Goal: Information Seeking & Learning: Learn about a topic

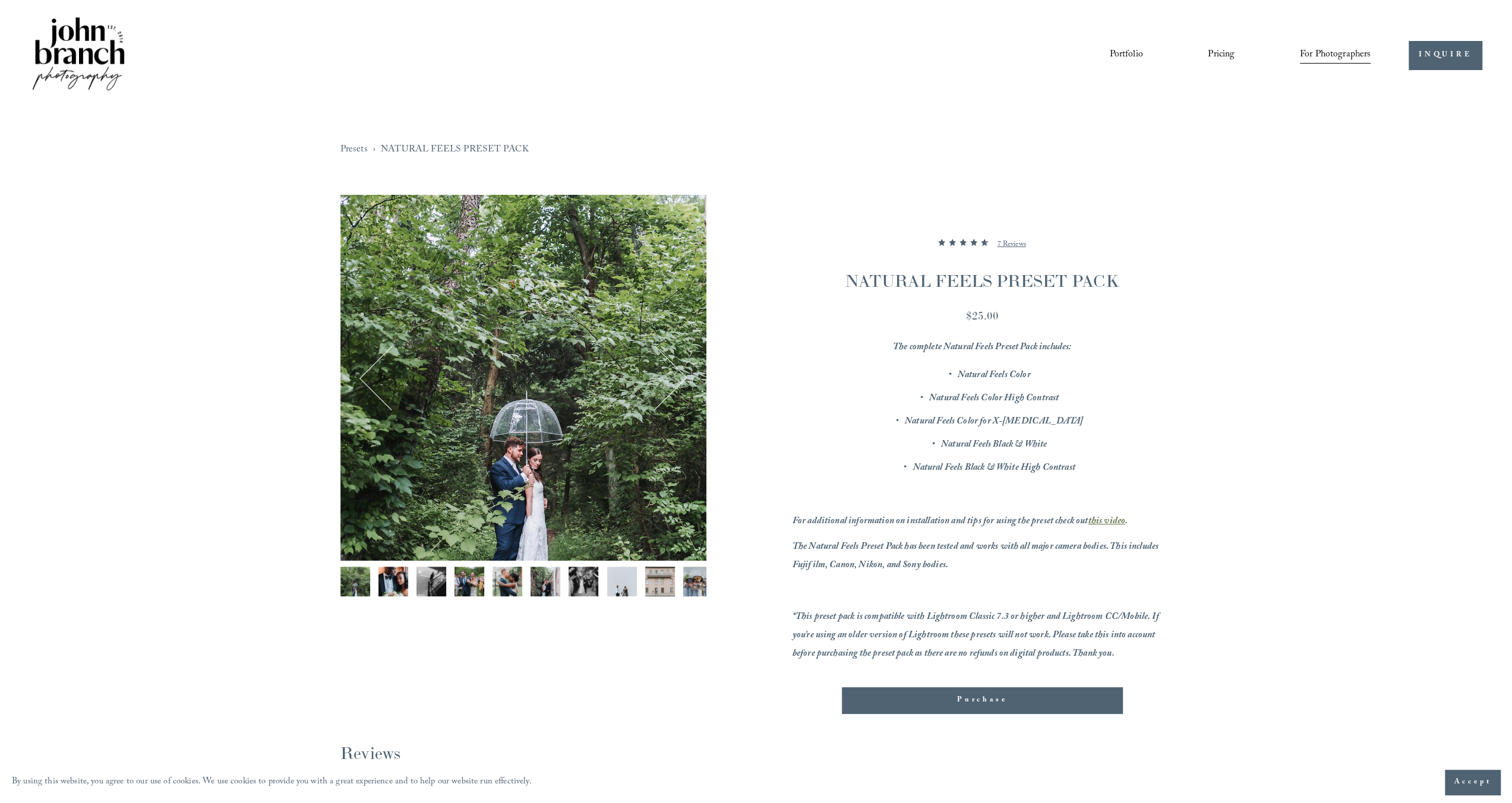
click at [509, 582] on img "Image 5 of 12" at bounding box center [507, 581] width 30 height 30
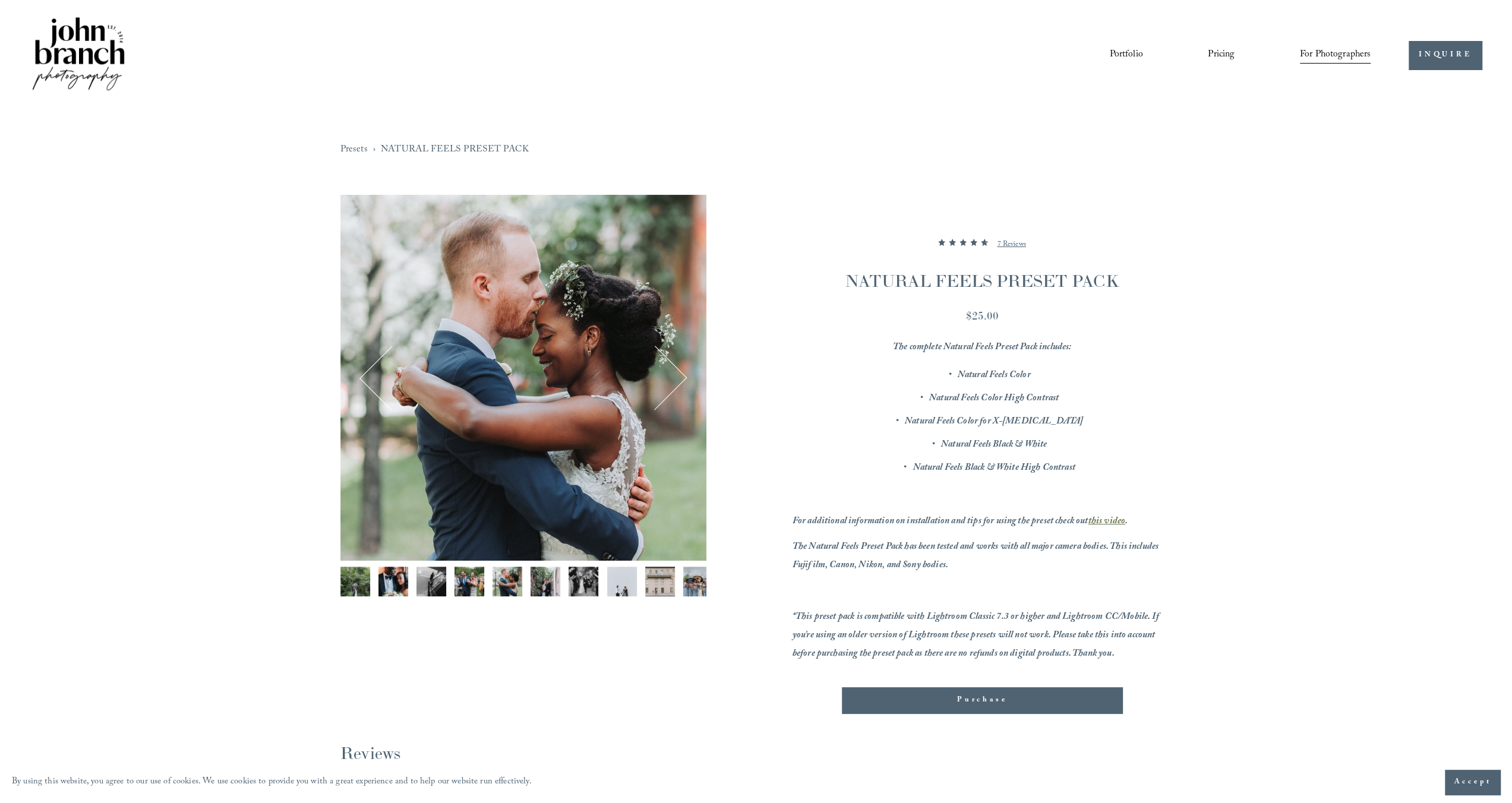
click at [674, 381] on button "Next" at bounding box center [654, 377] width 57 height 57
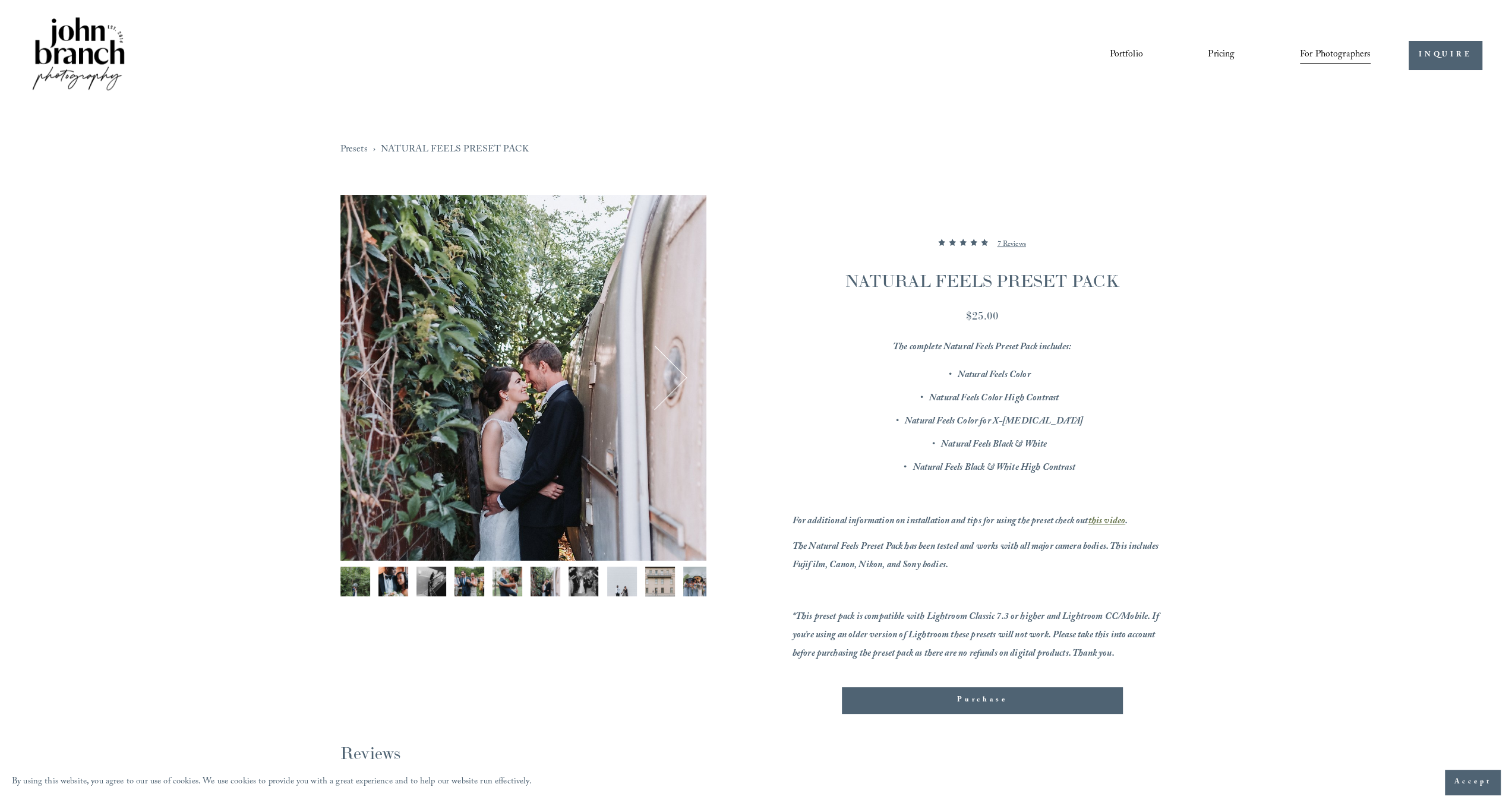
click at [674, 381] on button "Next" at bounding box center [654, 377] width 57 height 57
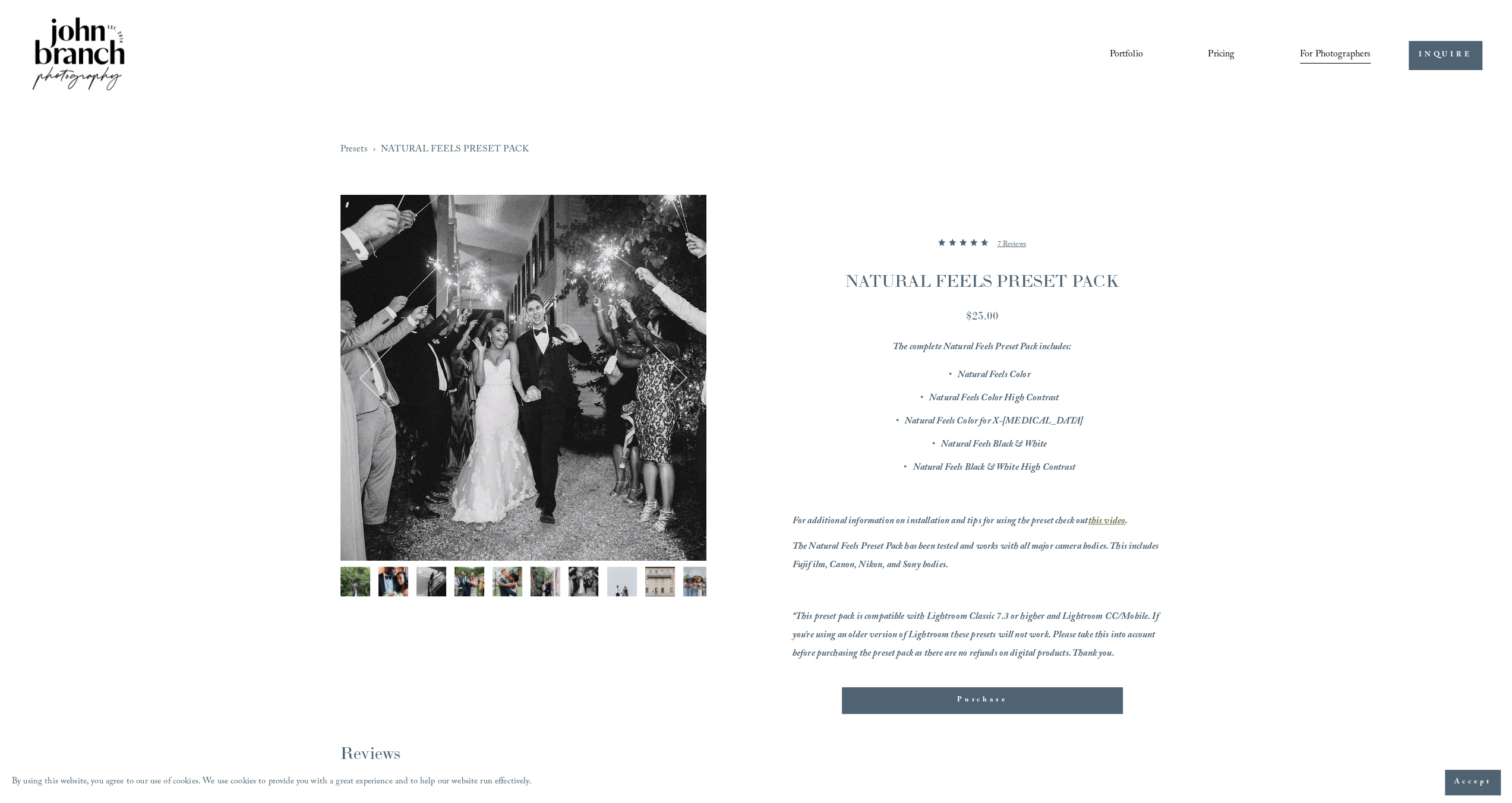
click at [674, 381] on button "Next" at bounding box center [654, 377] width 57 height 57
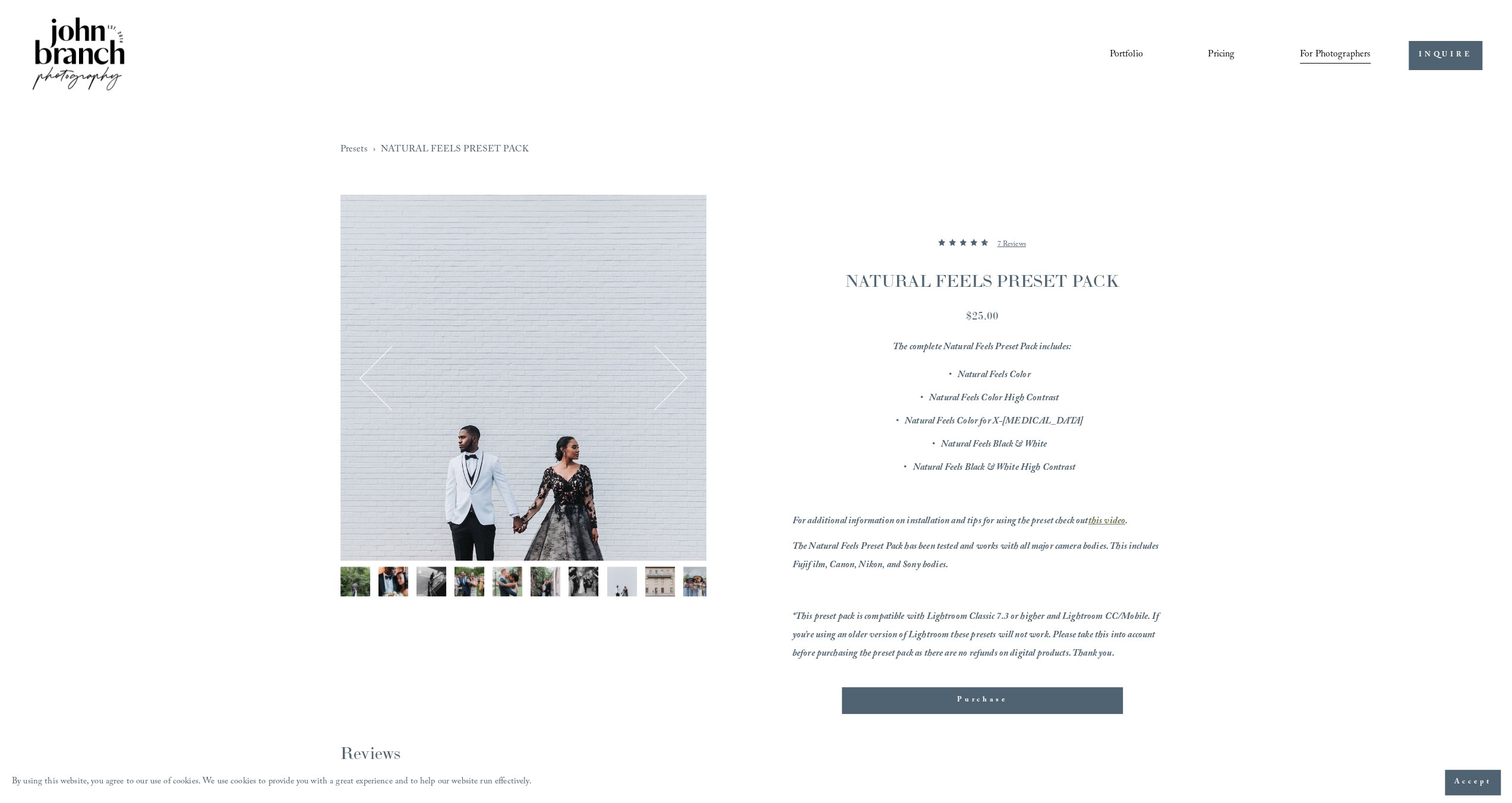
click at [674, 381] on button "Next" at bounding box center [654, 377] width 57 height 57
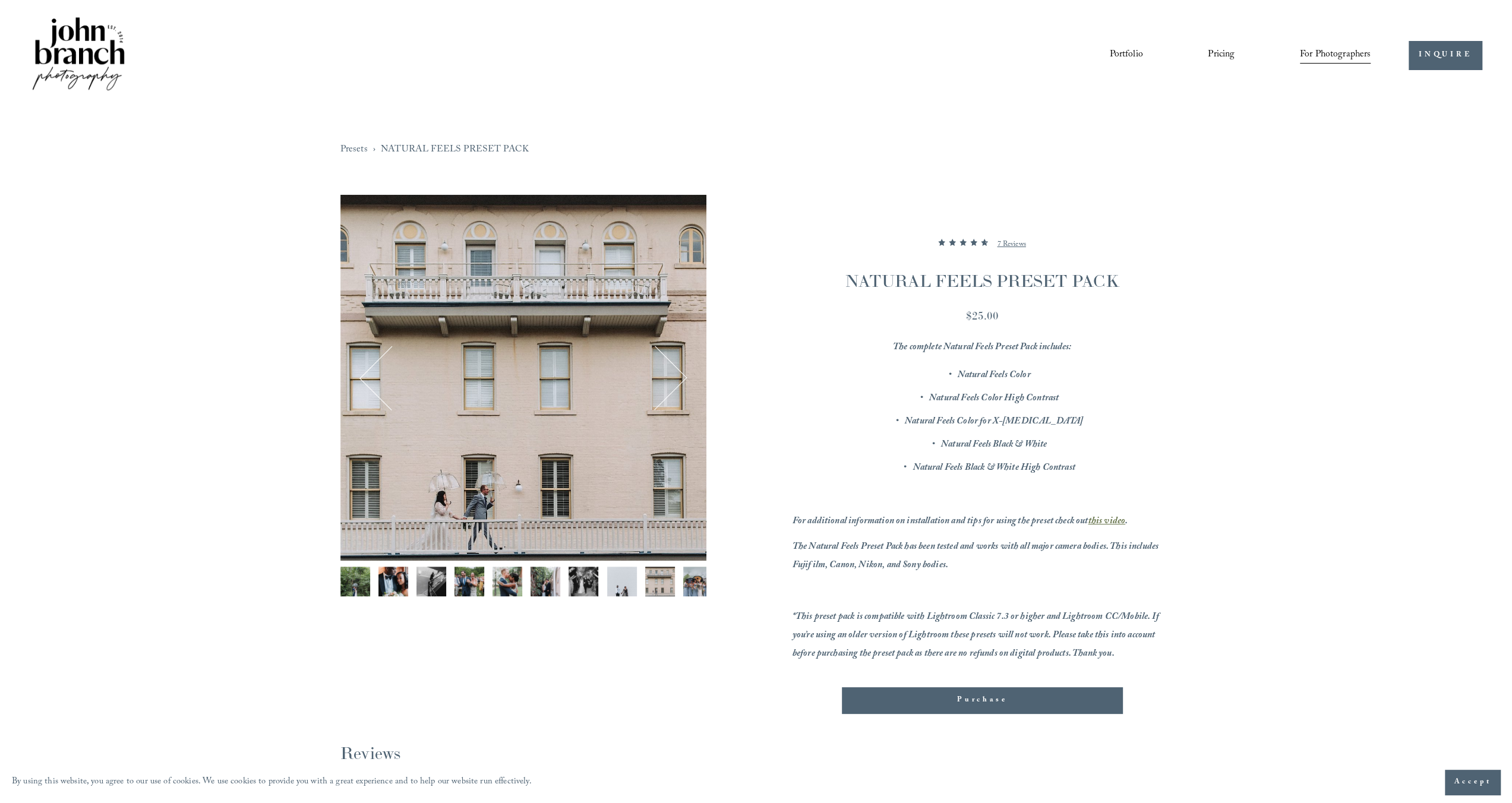
click at [674, 381] on button "Next" at bounding box center [654, 377] width 57 height 57
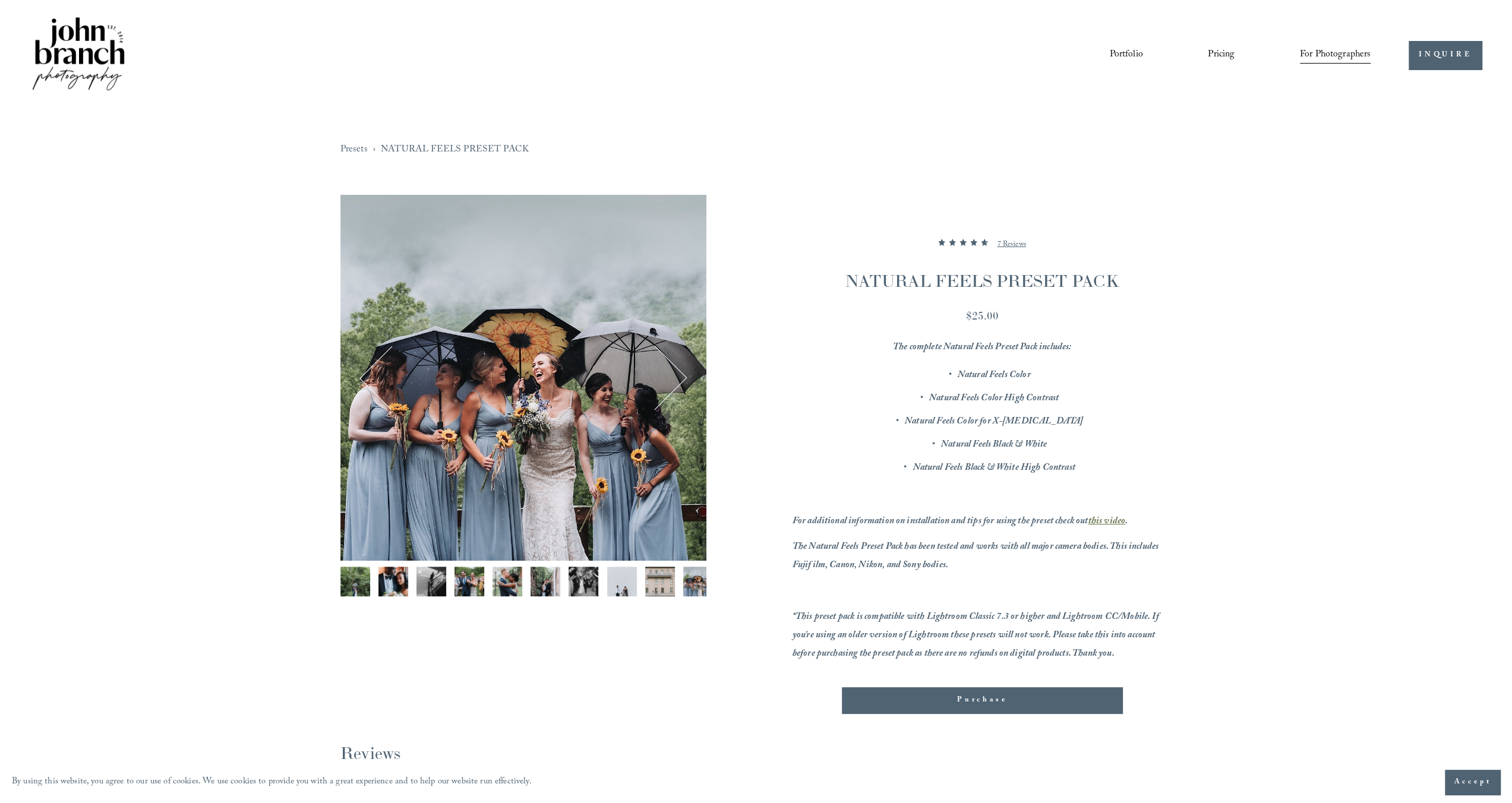
click at [674, 381] on button "Next" at bounding box center [654, 377] width 57 height 57
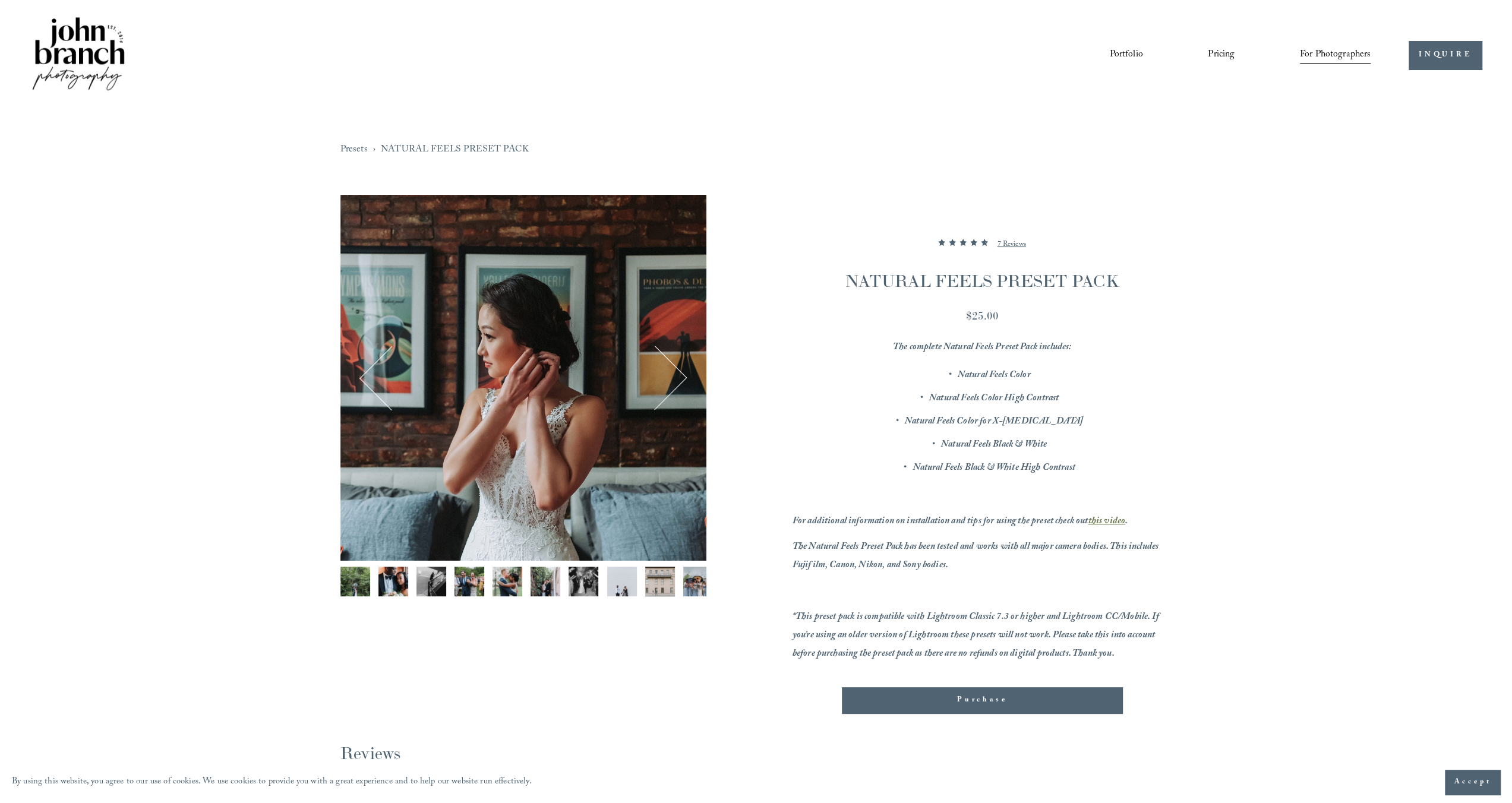
click at [674, 381] on button "Next" at bounding box center [654, 377] width 57 height 57
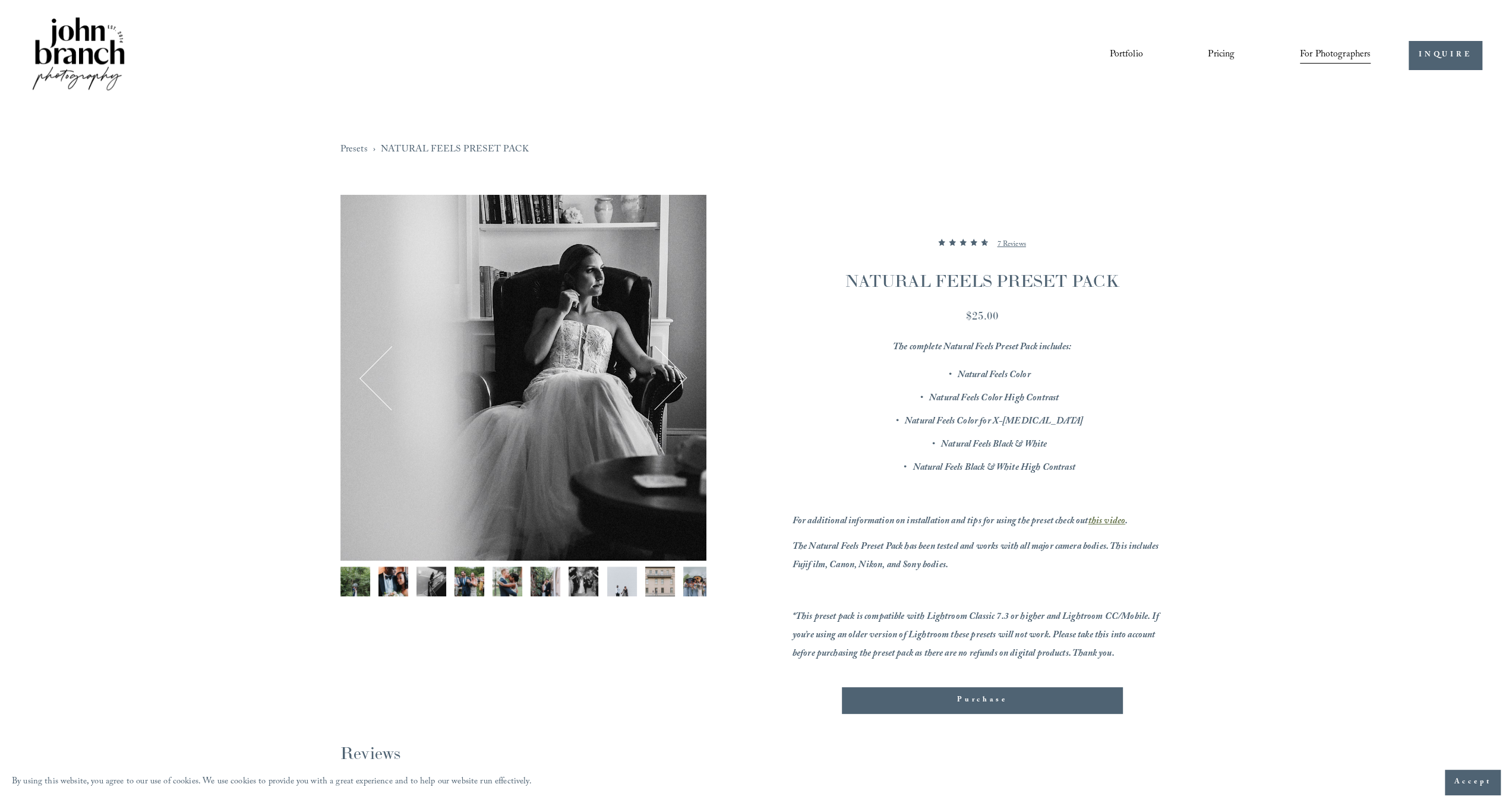
click at [674, 381] on button "Next" at bounding box center [654, 377] width 57 height 57
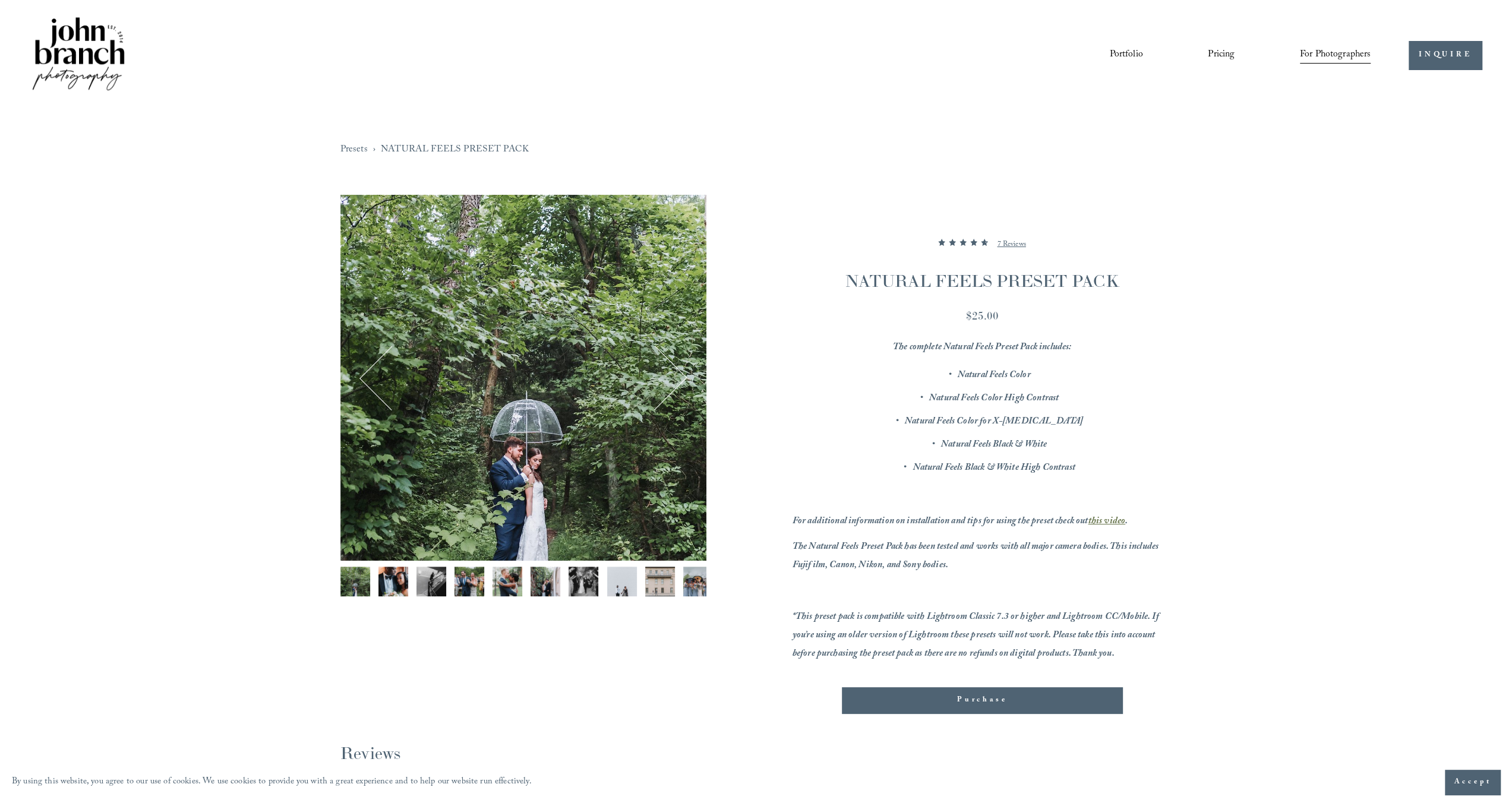
click at [677, 381] on button "Next" at bounding box center [654, 377] width 57 height 57
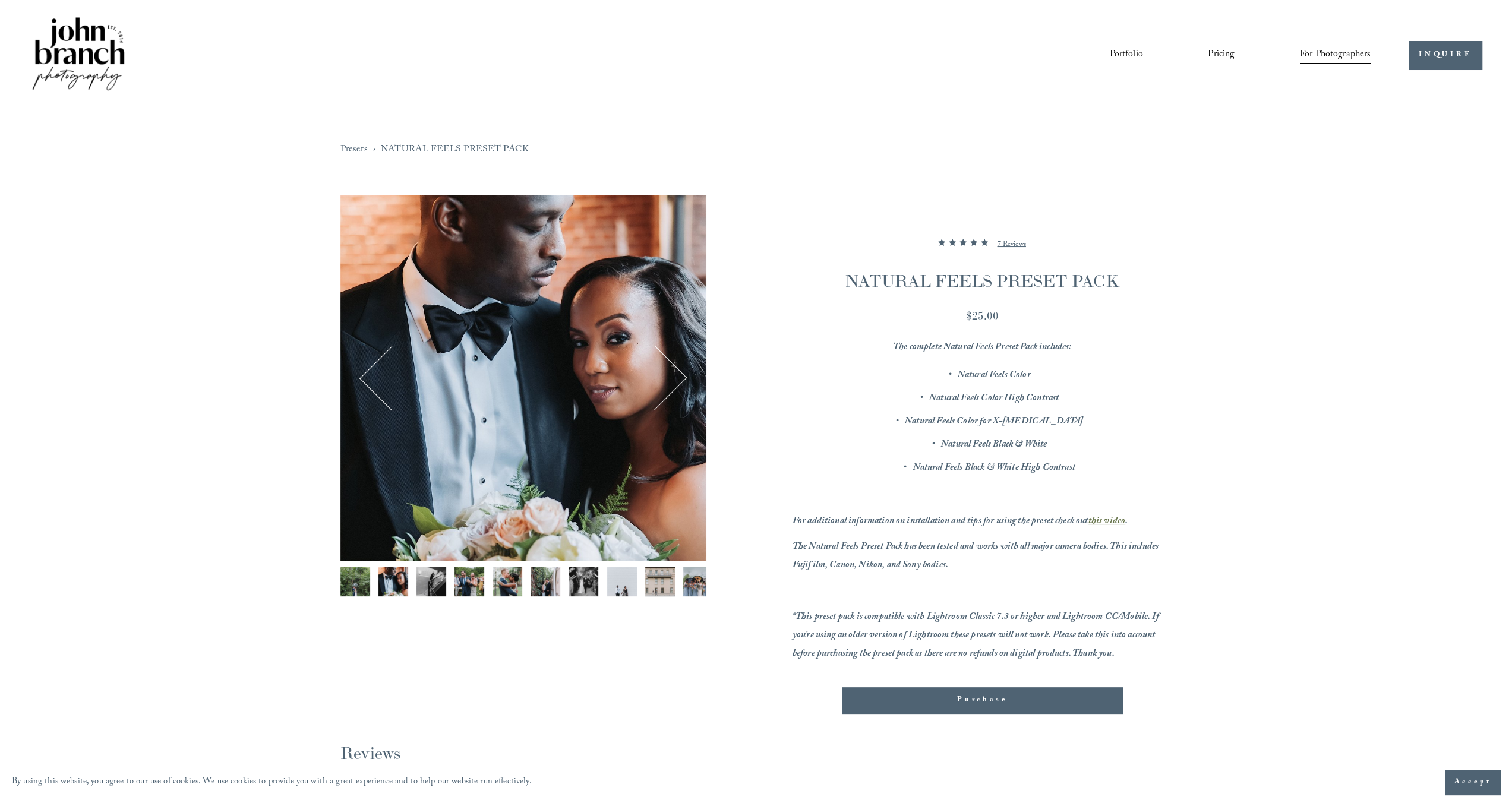
click at [677, 381] on button "Next" at bounding box center [654, 377] width 57 height 57
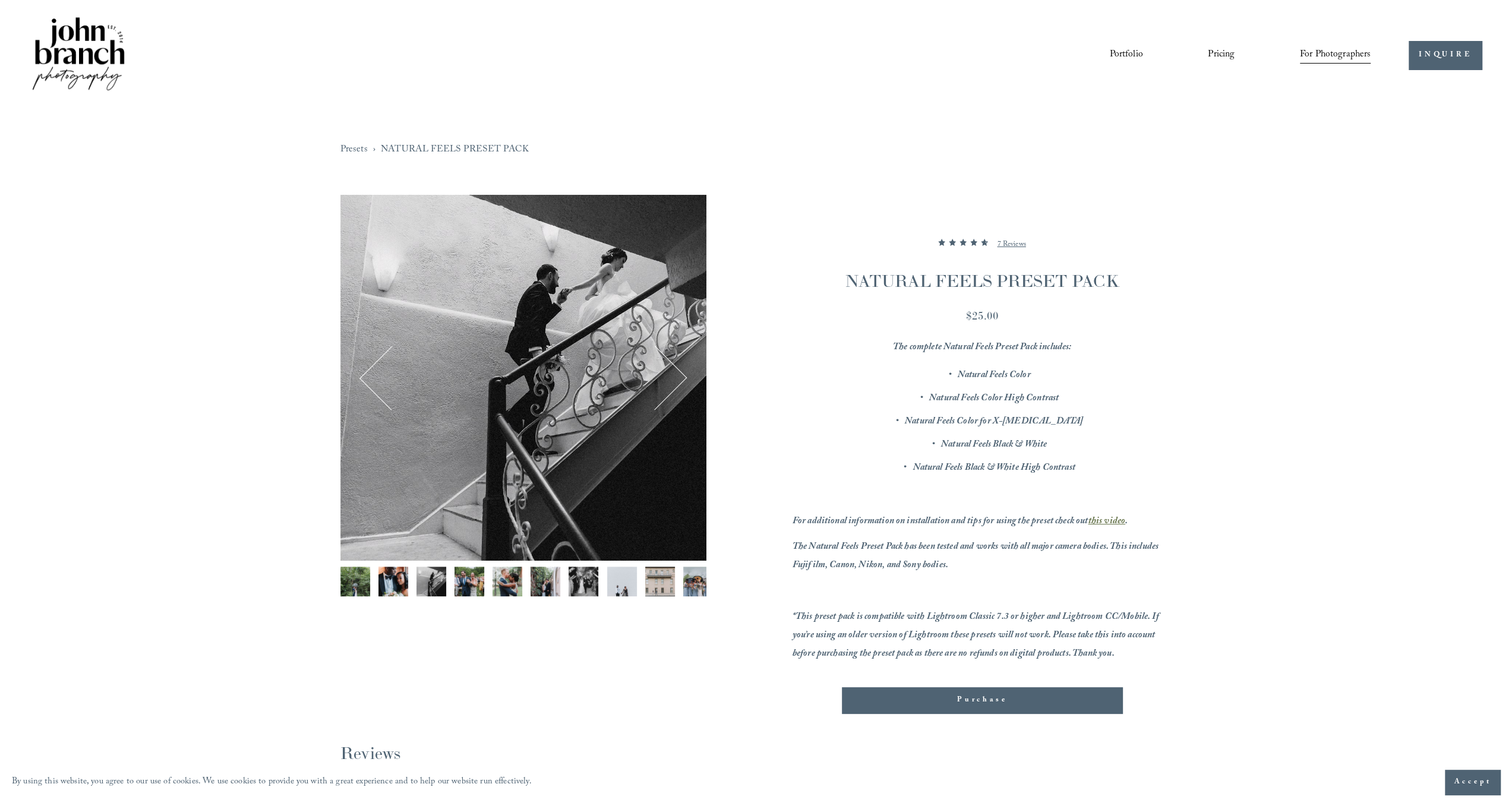
click at [677, 381] on button "Next" at bounding box center [654, 377] width 57 height 57
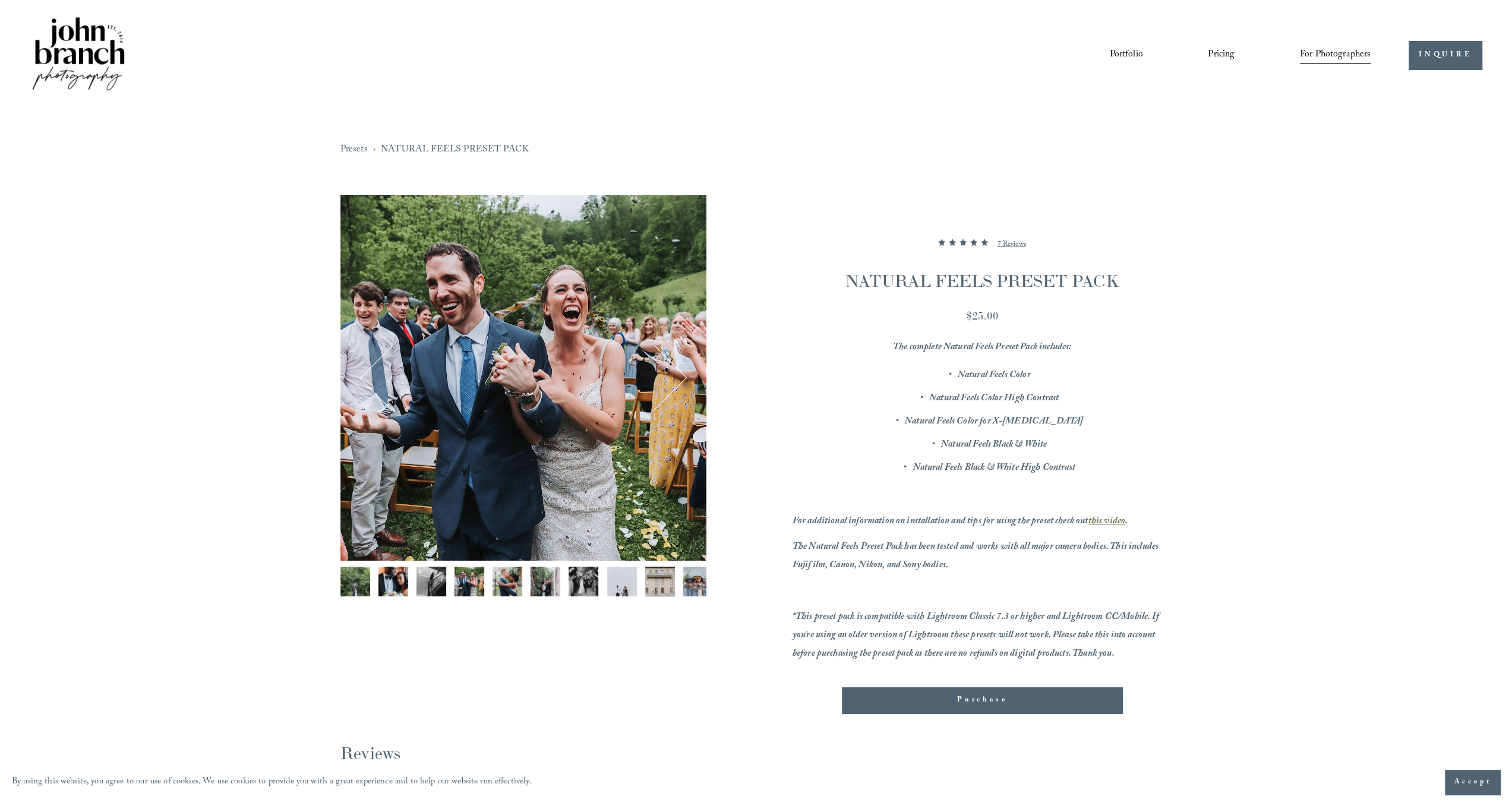
click at [677, 381] on button "Next" at bounding box center [654, 377] width 57 height 57
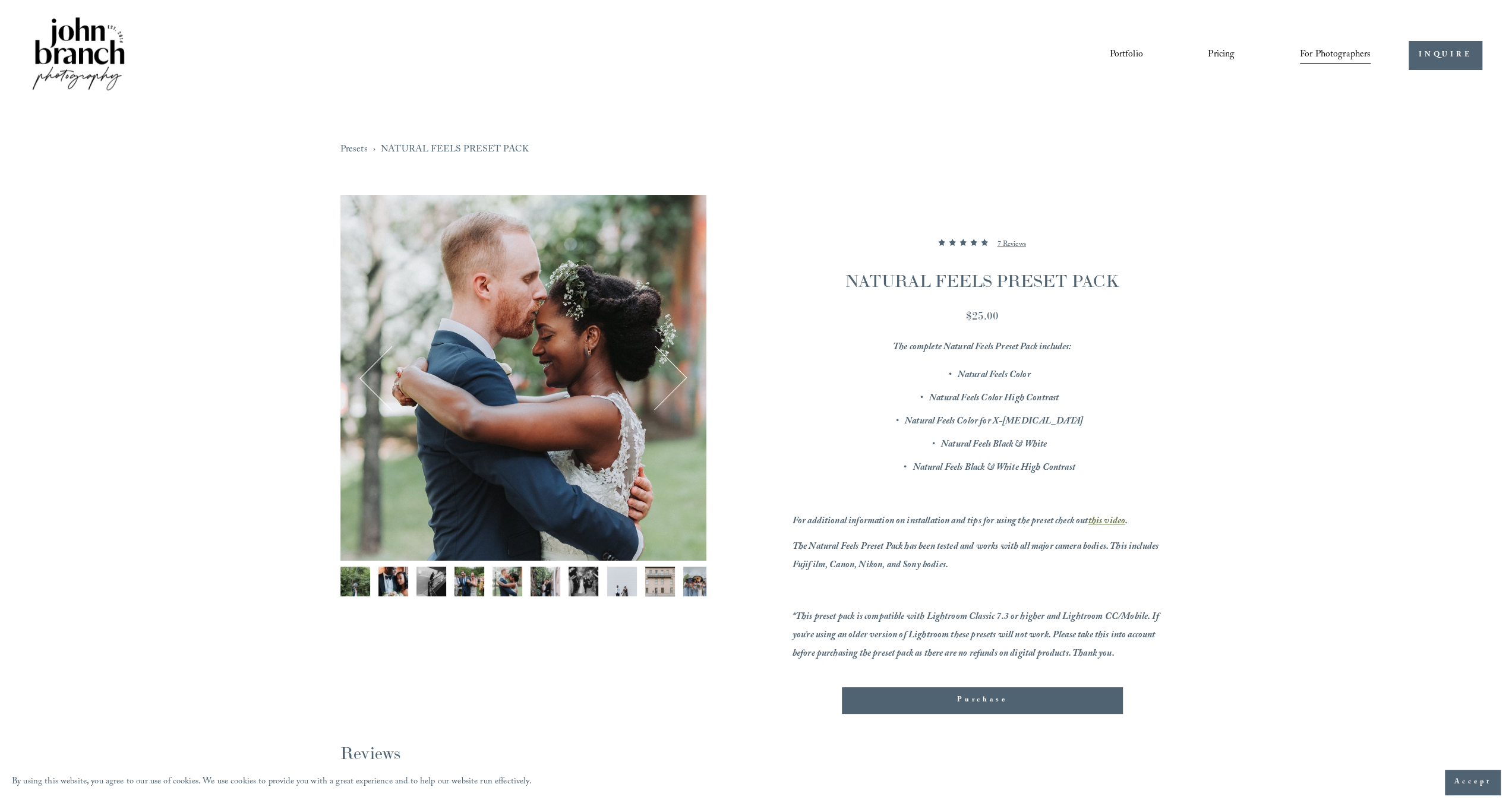
click at [677, 381] on button "Next" at bounding box center [654, 377] width 57 height 57
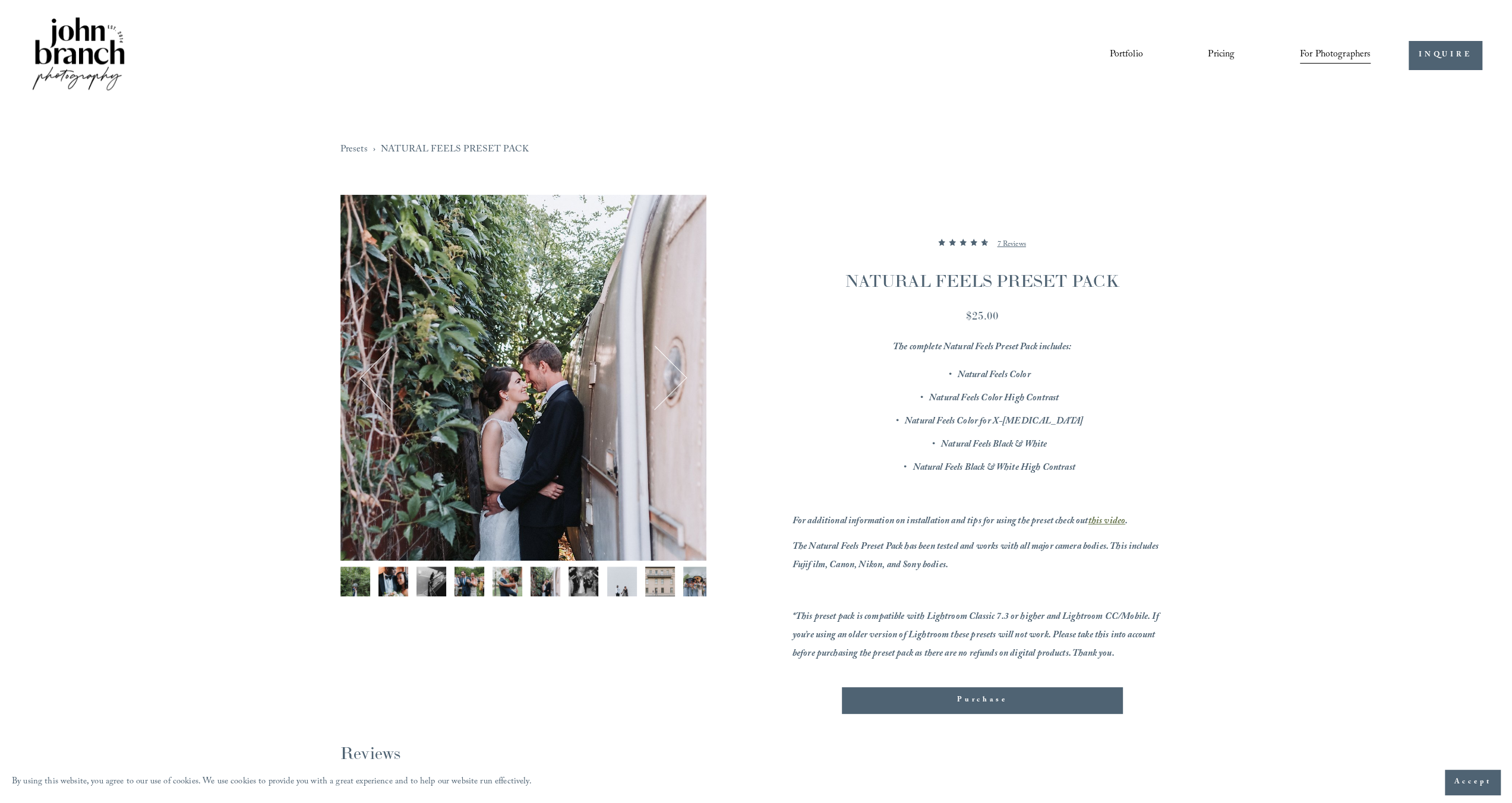
click at [677, 381] on button "Next" at bounding box center [654, 377] width 57 height 57
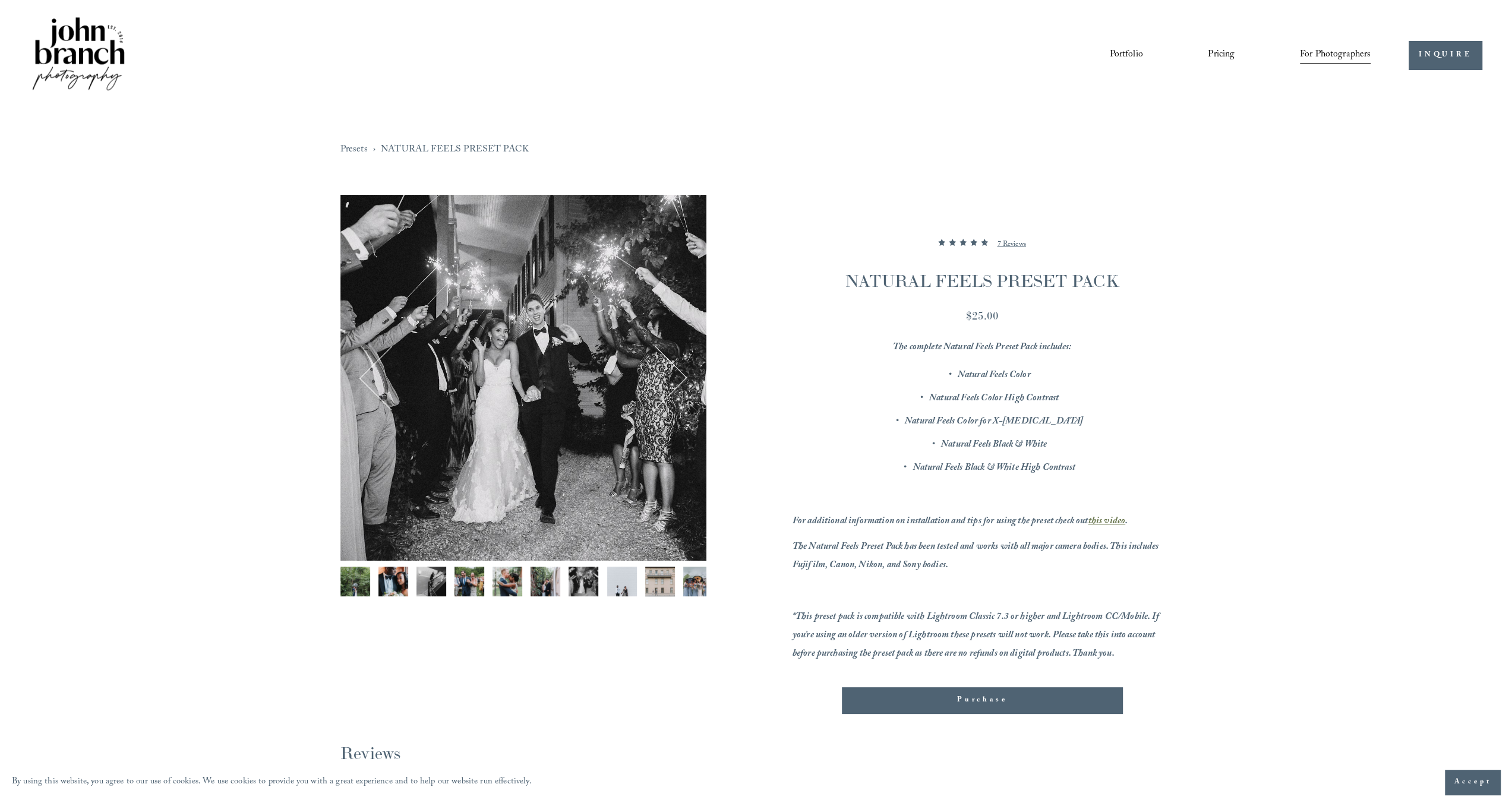
click at [677, 381] on button "Next" at bounding box center [654, 377] width 57 height 57
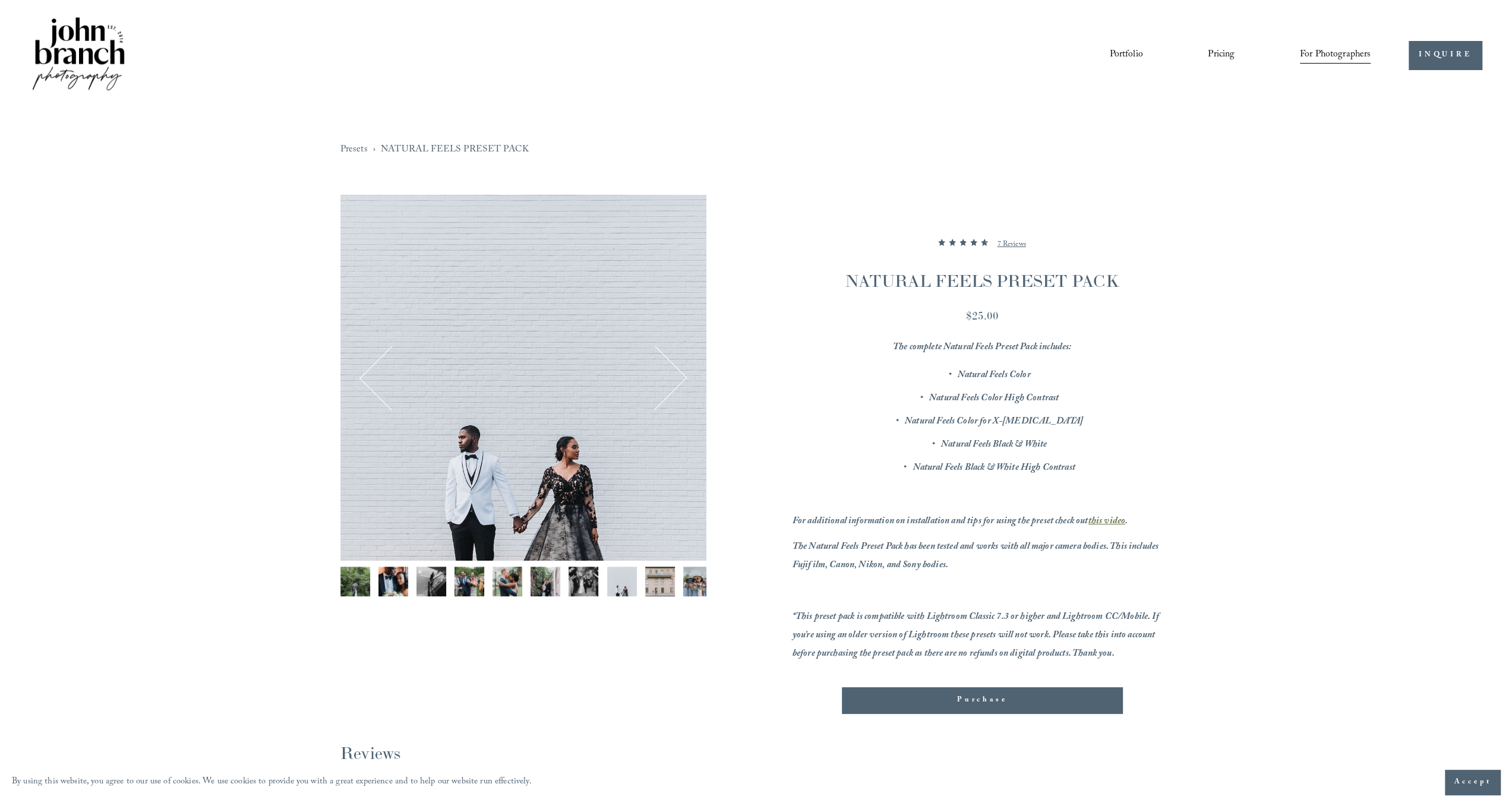
click at [677, 381] on button "Next" at bounding box center [654, 377] width 57 height 57
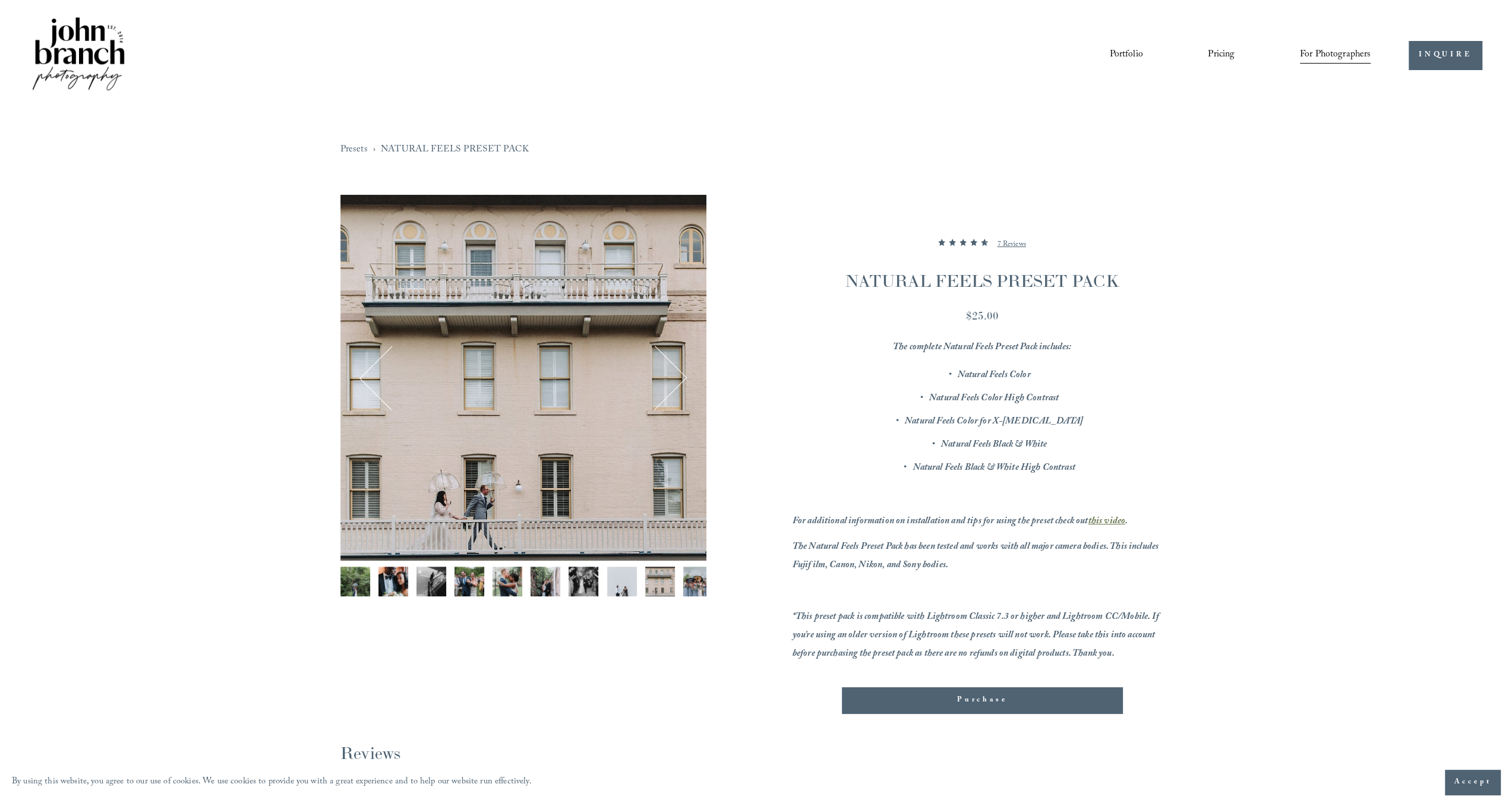
click at [677, 381] on button "Next" at bounding box center [654, 377] width 57 height 57
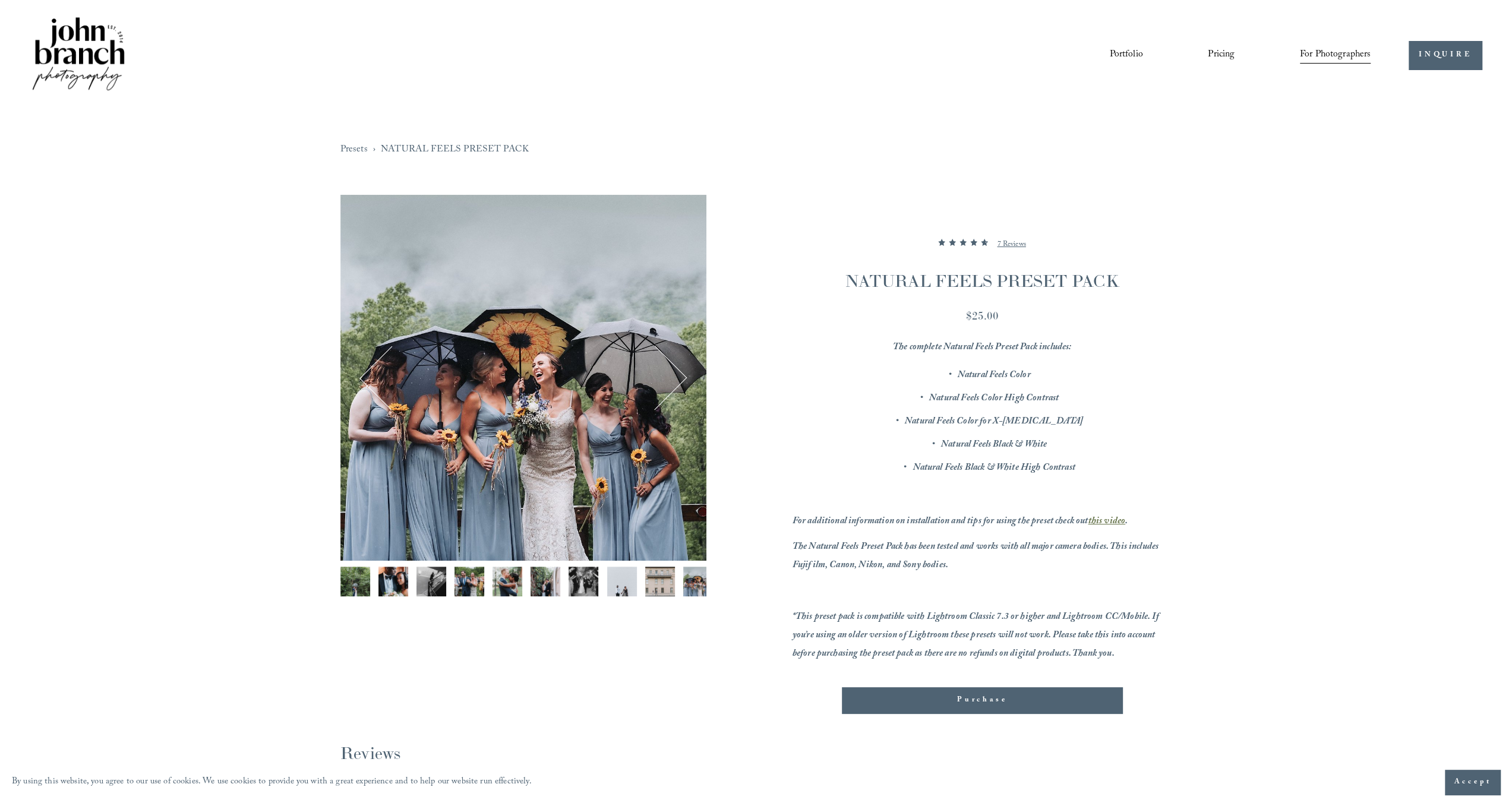
click at [677, 381] on button "Next" at bounding box center [654, 377] width 57 height 57
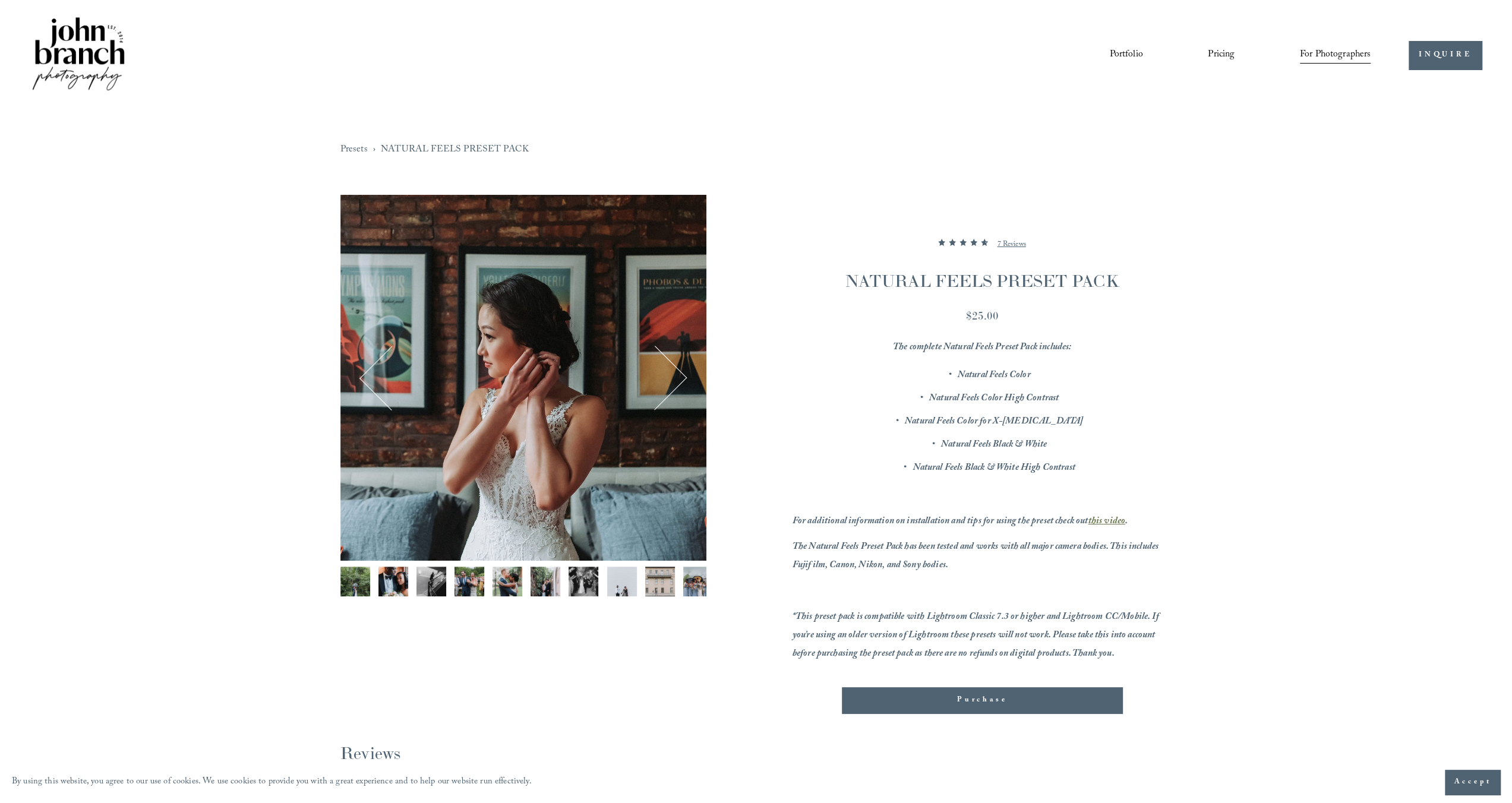
click at [677, 381] on button "Next" at bounding box center [654, 377] width 57 height 57
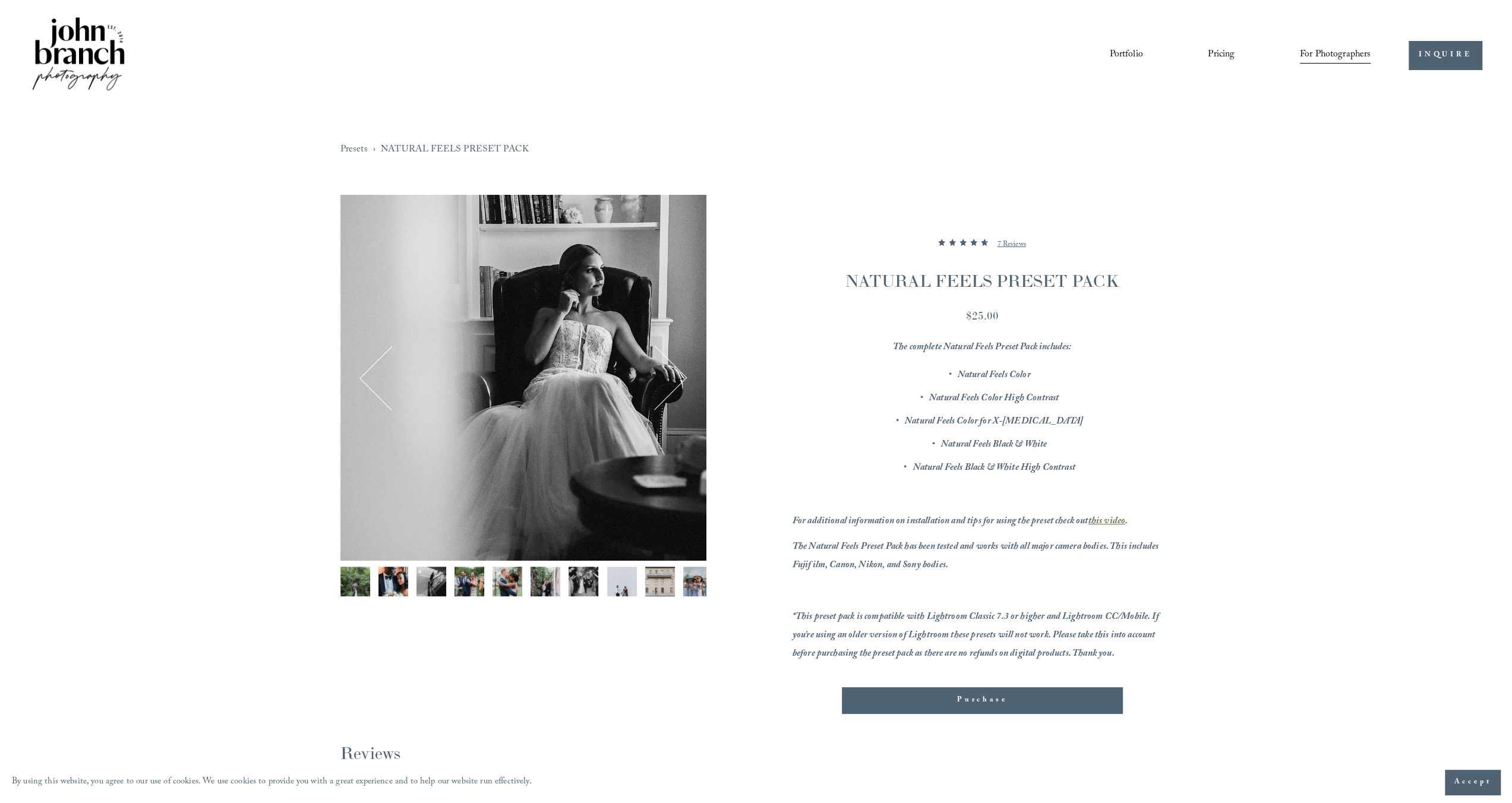
click at [677, 381] on button "Next" at bounding box center [654, 377] width 57 height 57
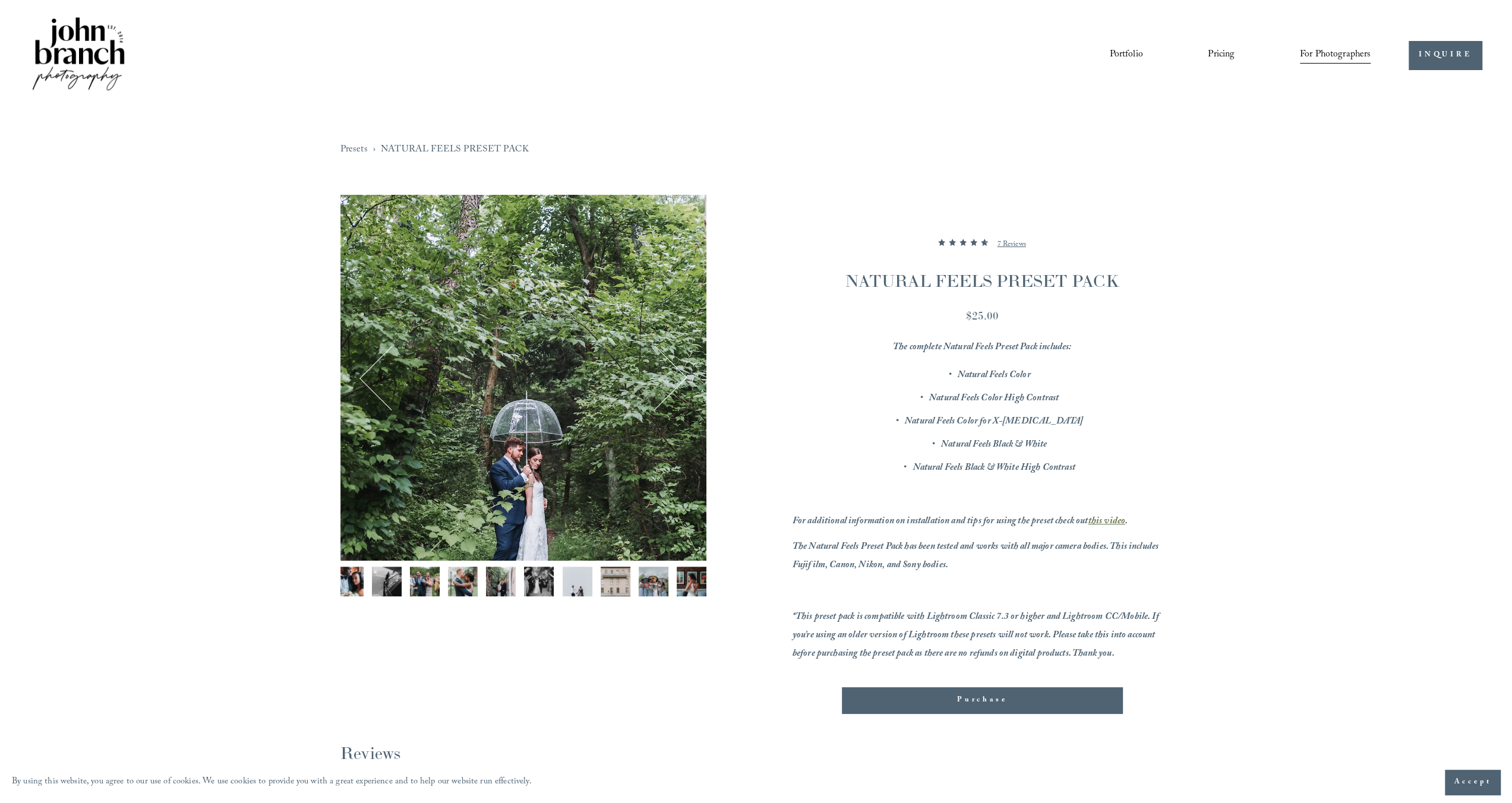
scroll to position [0, 47]
click at [657, 587] on img "Image 10 of 12" at bounding box center [650, 581] width 30 height 30
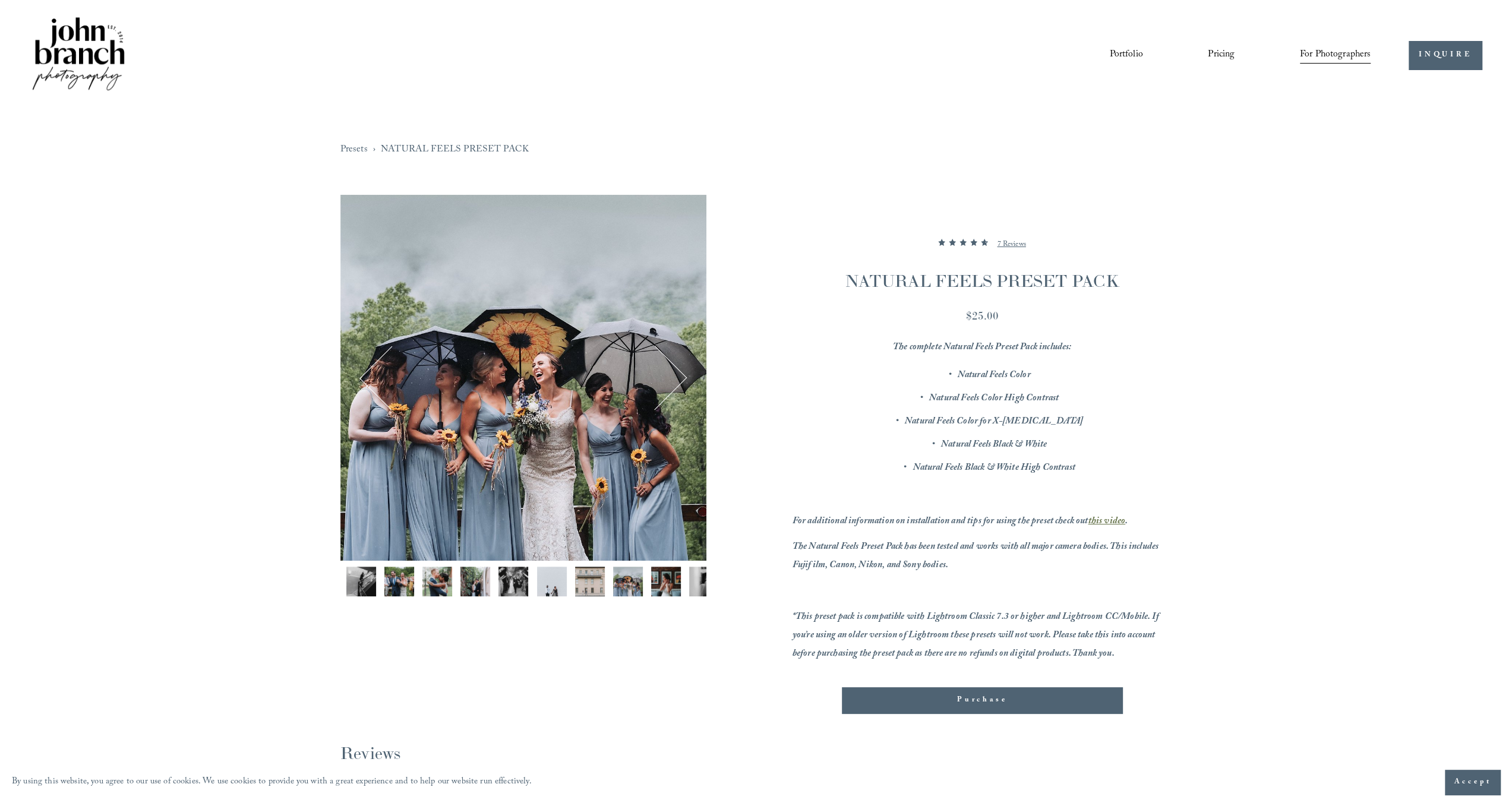
scroll to position [0, 71]
